Goal: Navigation & Orientation: Find specific page/section

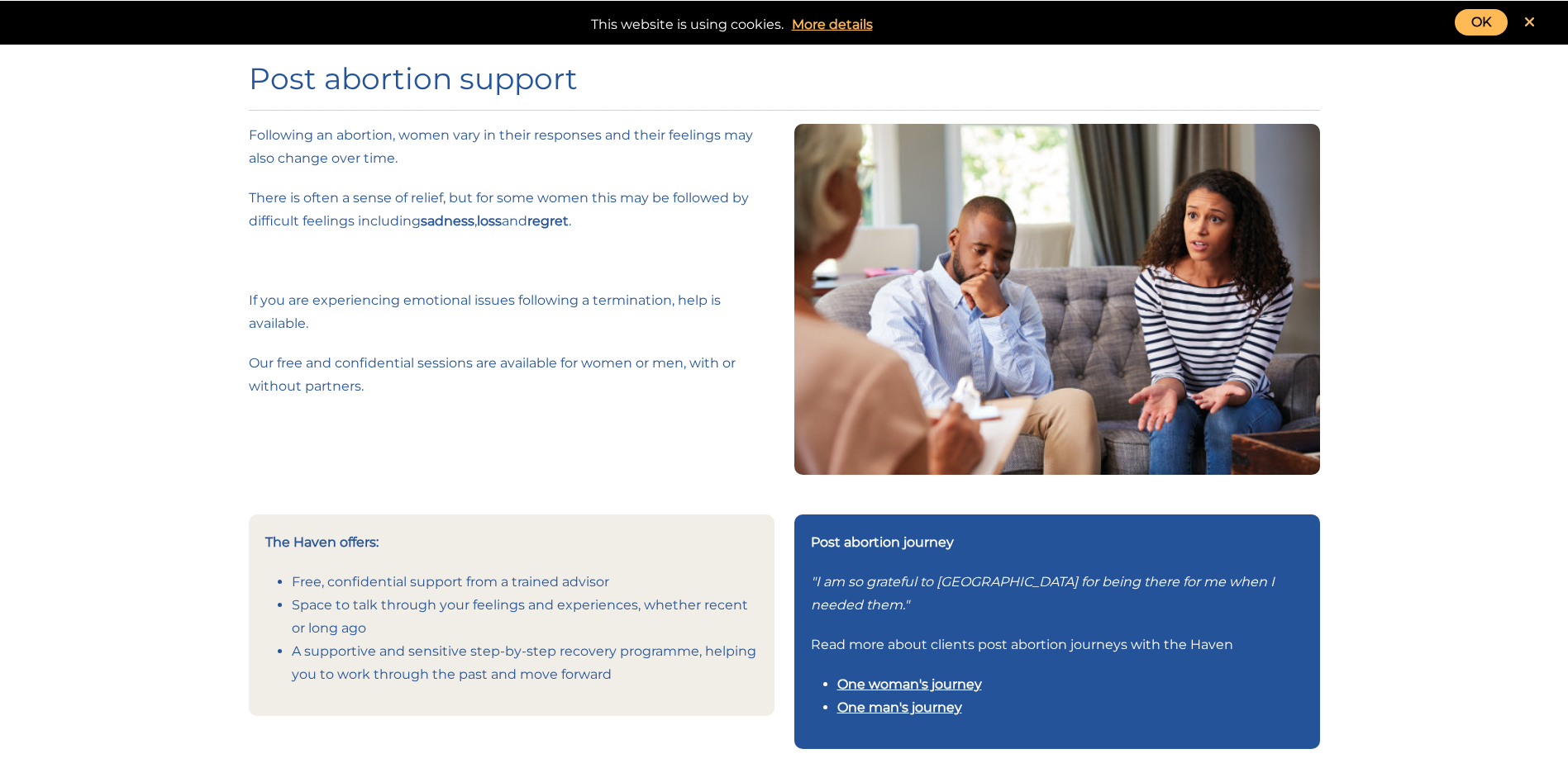
click at [870, 29] on link "More details" at bounding box center [833, 24] width 97 height 23
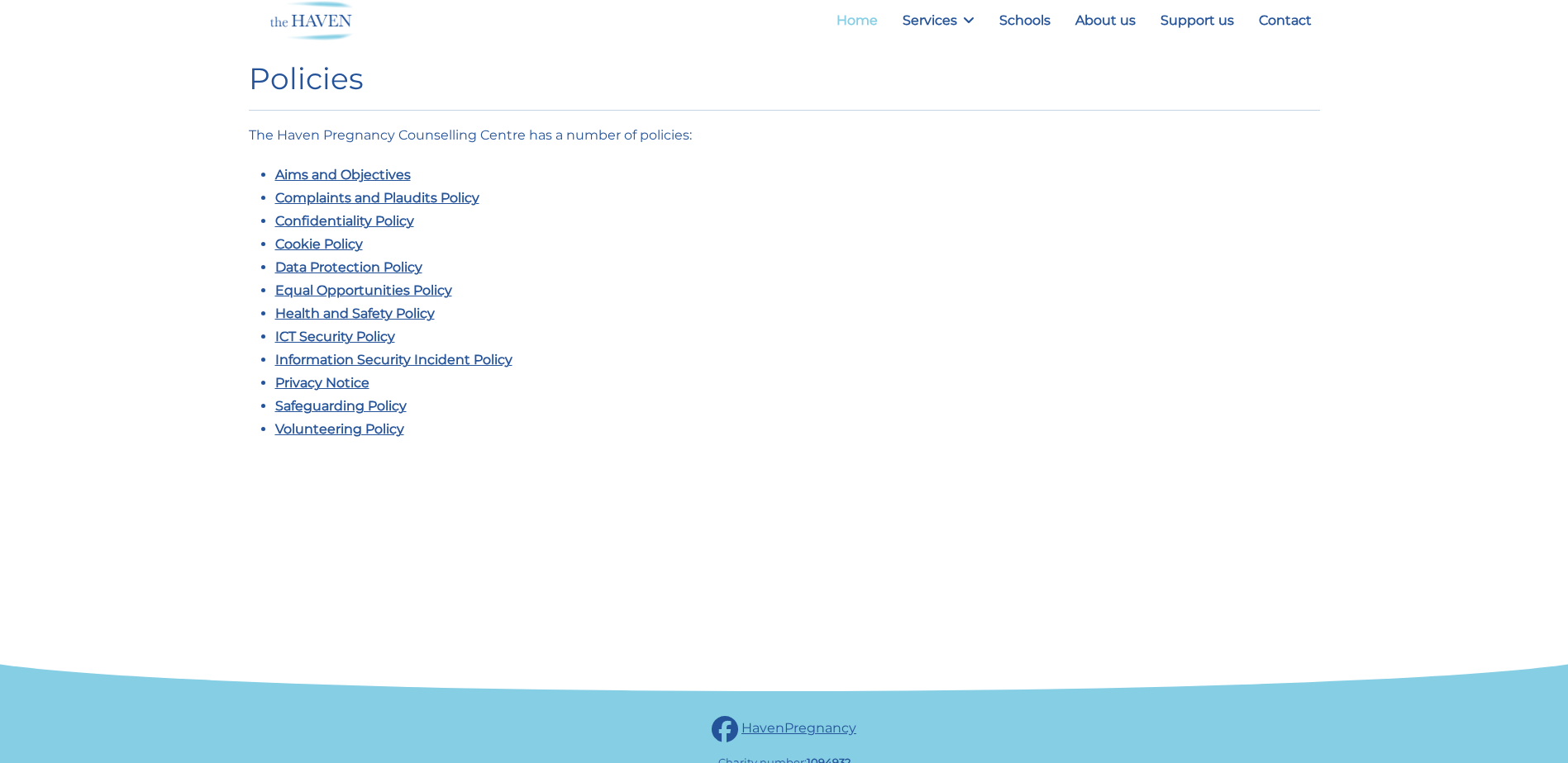
click at [861, 20] on link "Home" at bounding box center [857, 21] width 58 height 39
